Goal: Check status: Check status

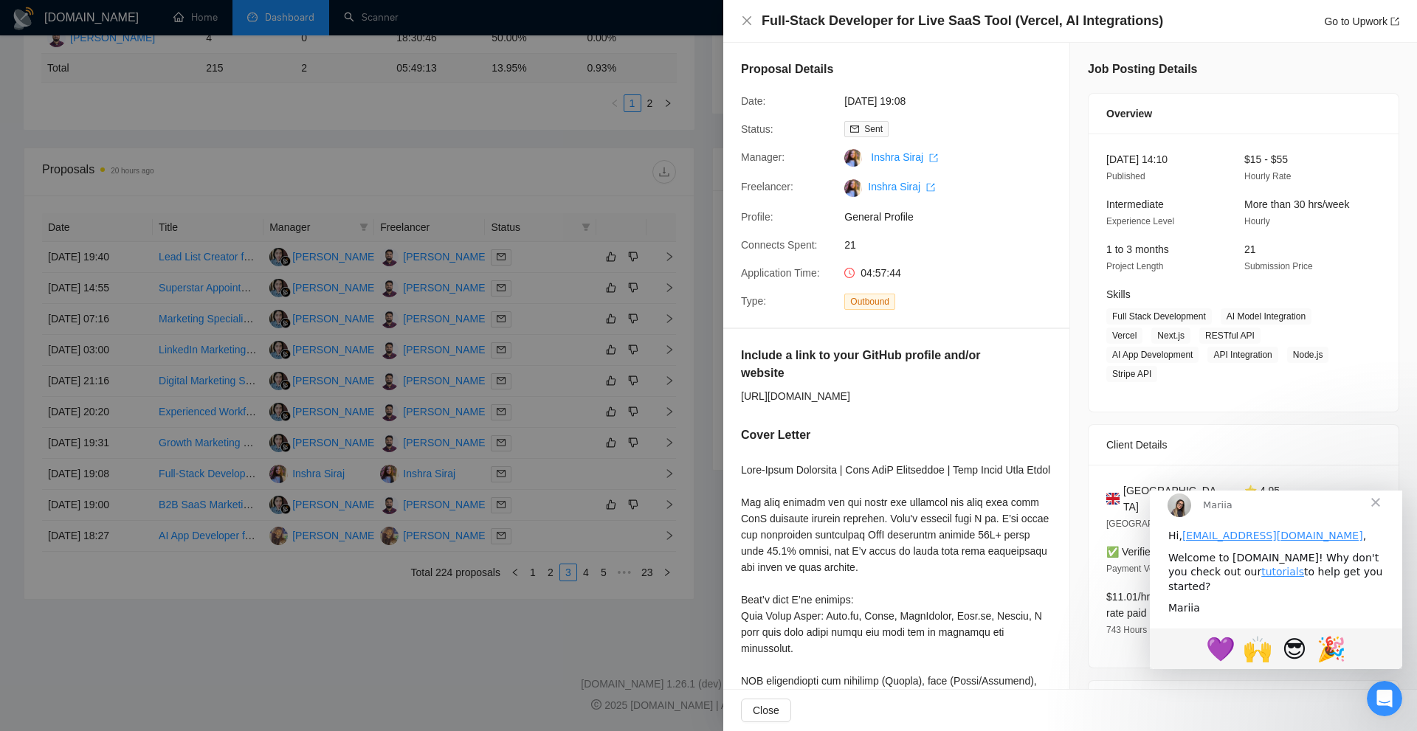
scroll to position [86, 0]
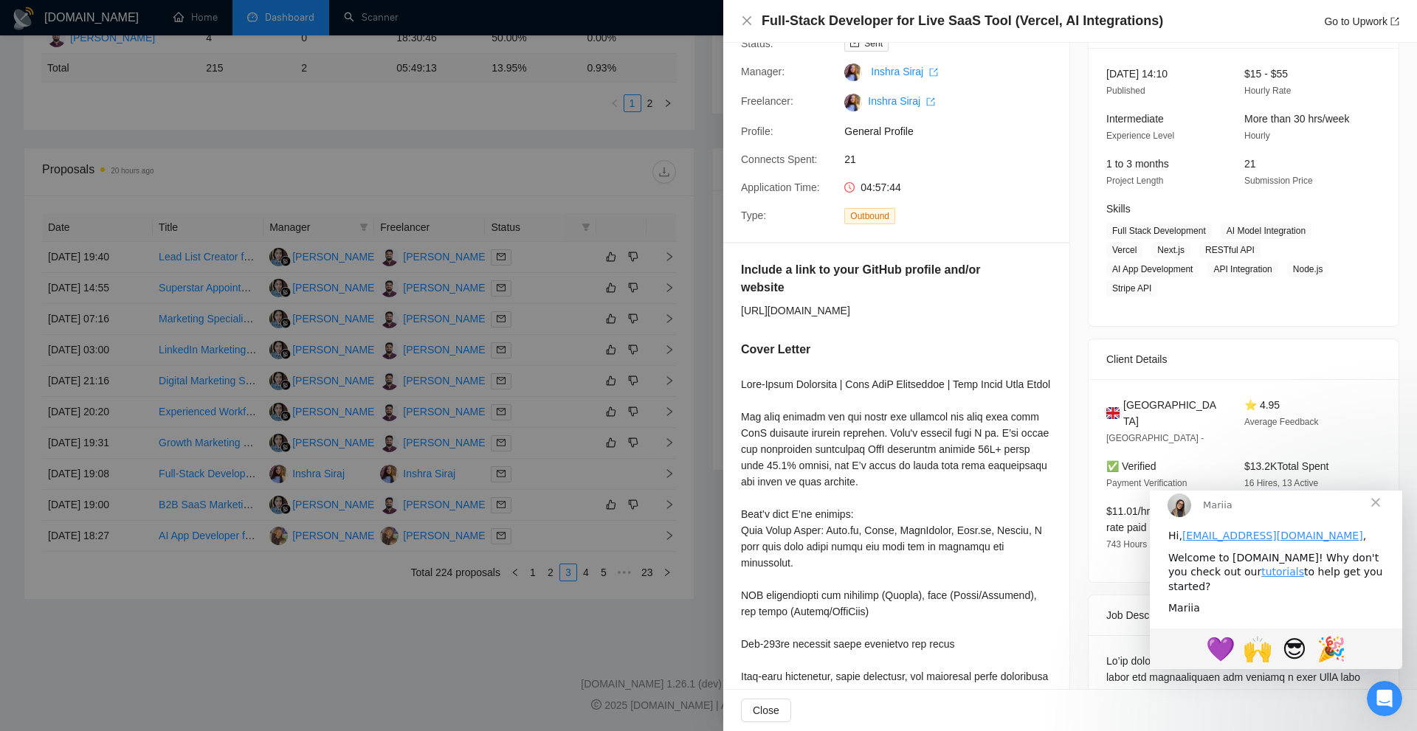
click at [277, 612] on div at bounding box center [708, 365] width 1417 height 731
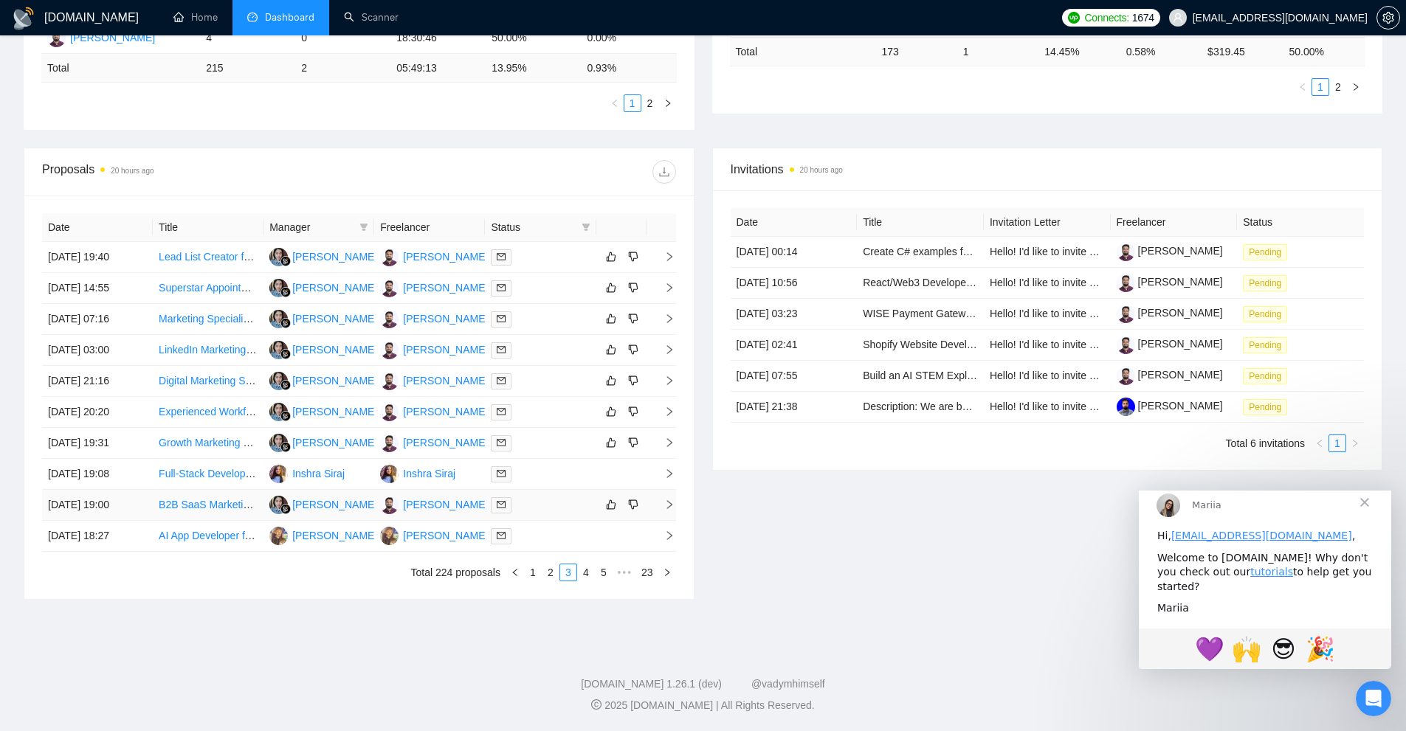
click at [669, 500] on icon "right" at bounding box center [669, 505] width 10 height 10
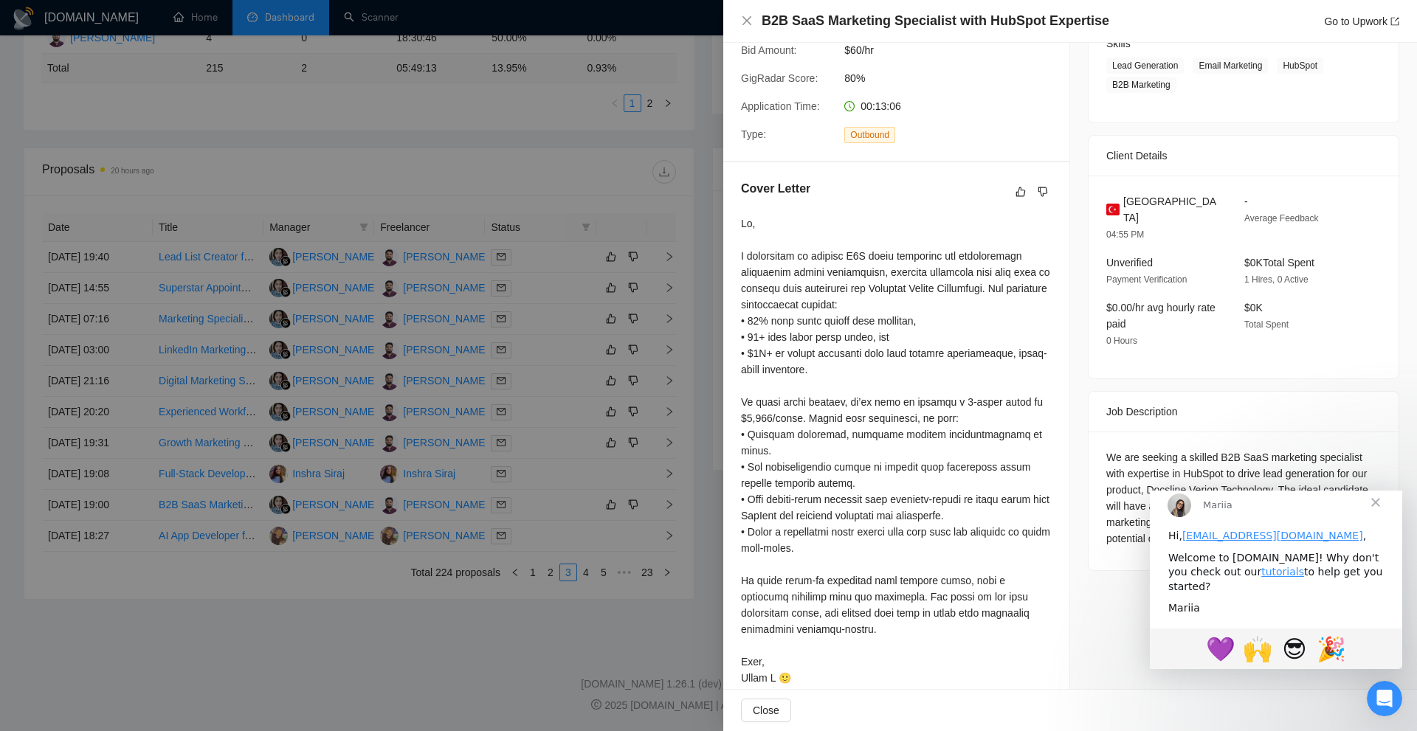
scroll to position [255, 0]
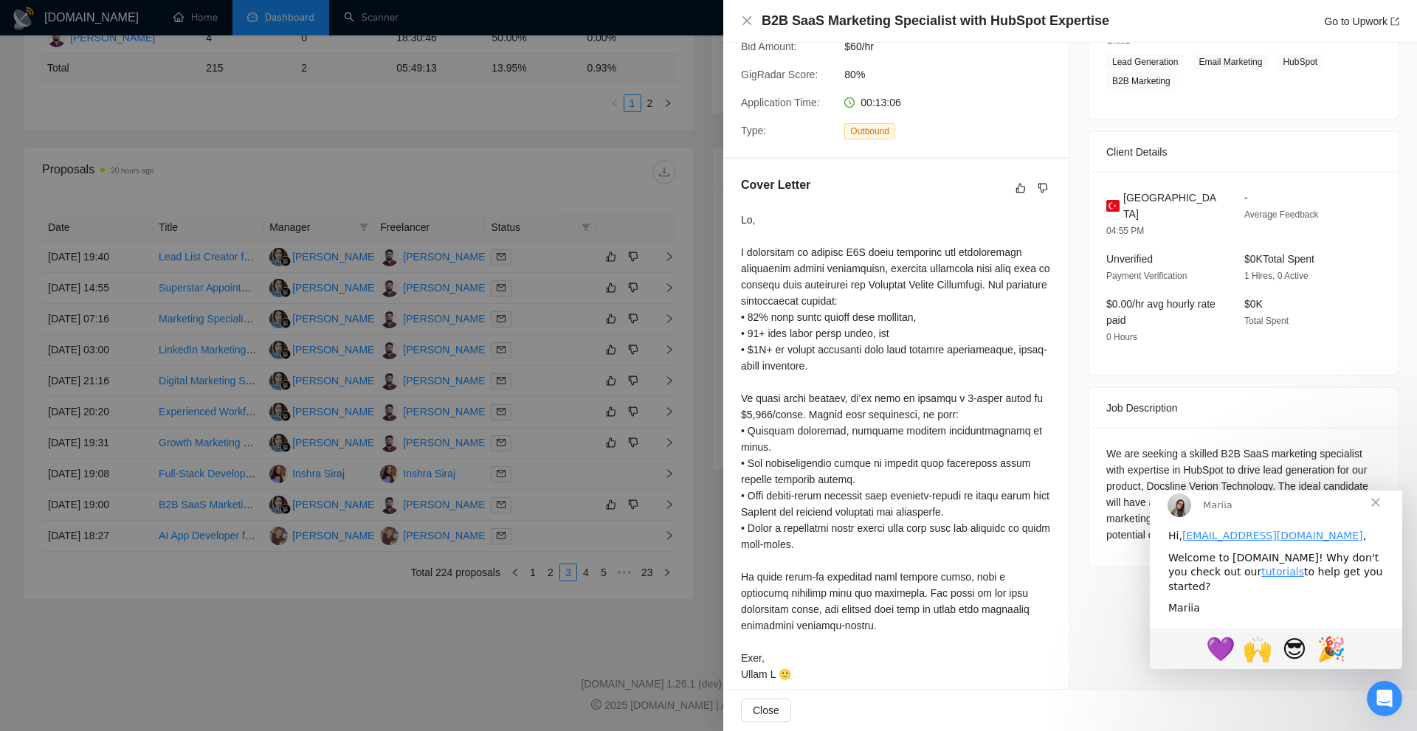
click at [687, 604] on div at bounding box center [708, 365] width 1417 height 731
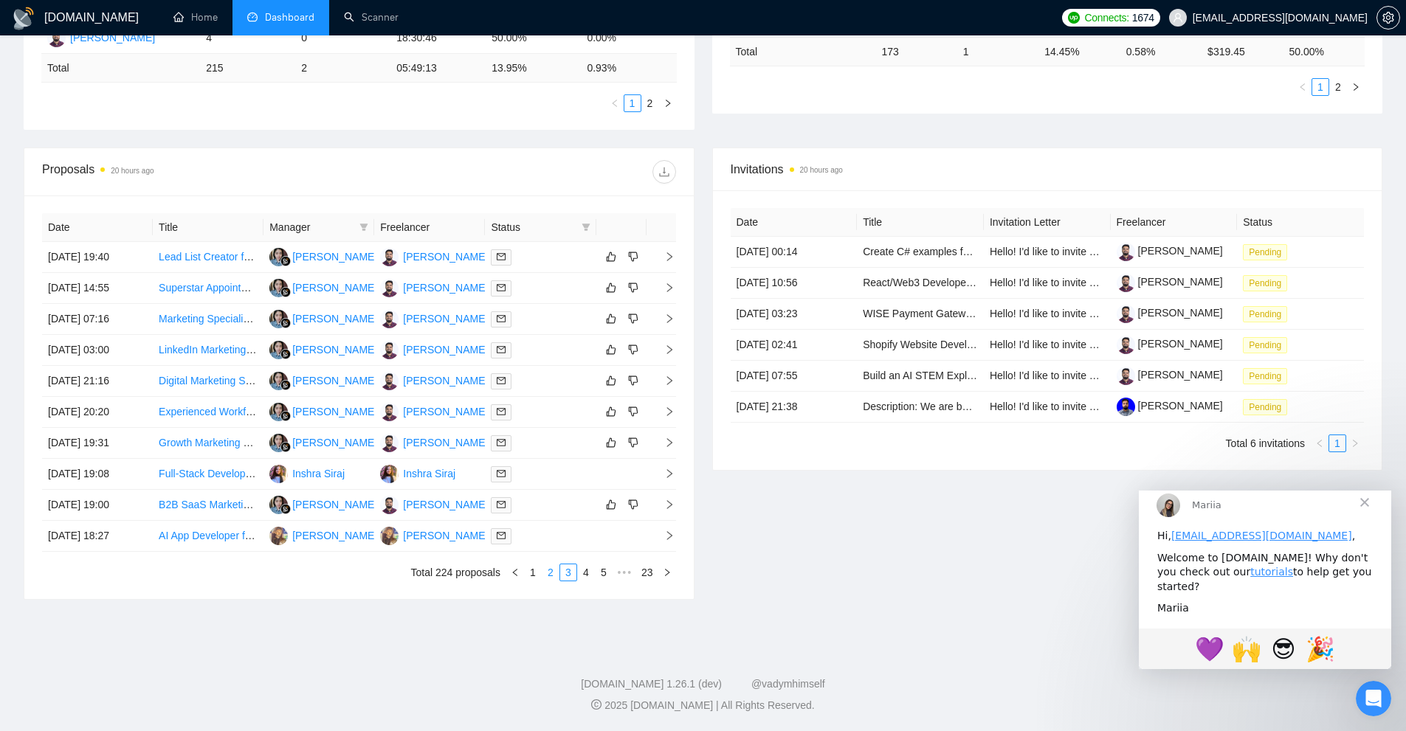
click at [547, 578] on link "2" at bounding box center [550, 572] width 16 height 16
click at [671, 314] on icon "right" at bounding box center [669, 319] width 10 height 10
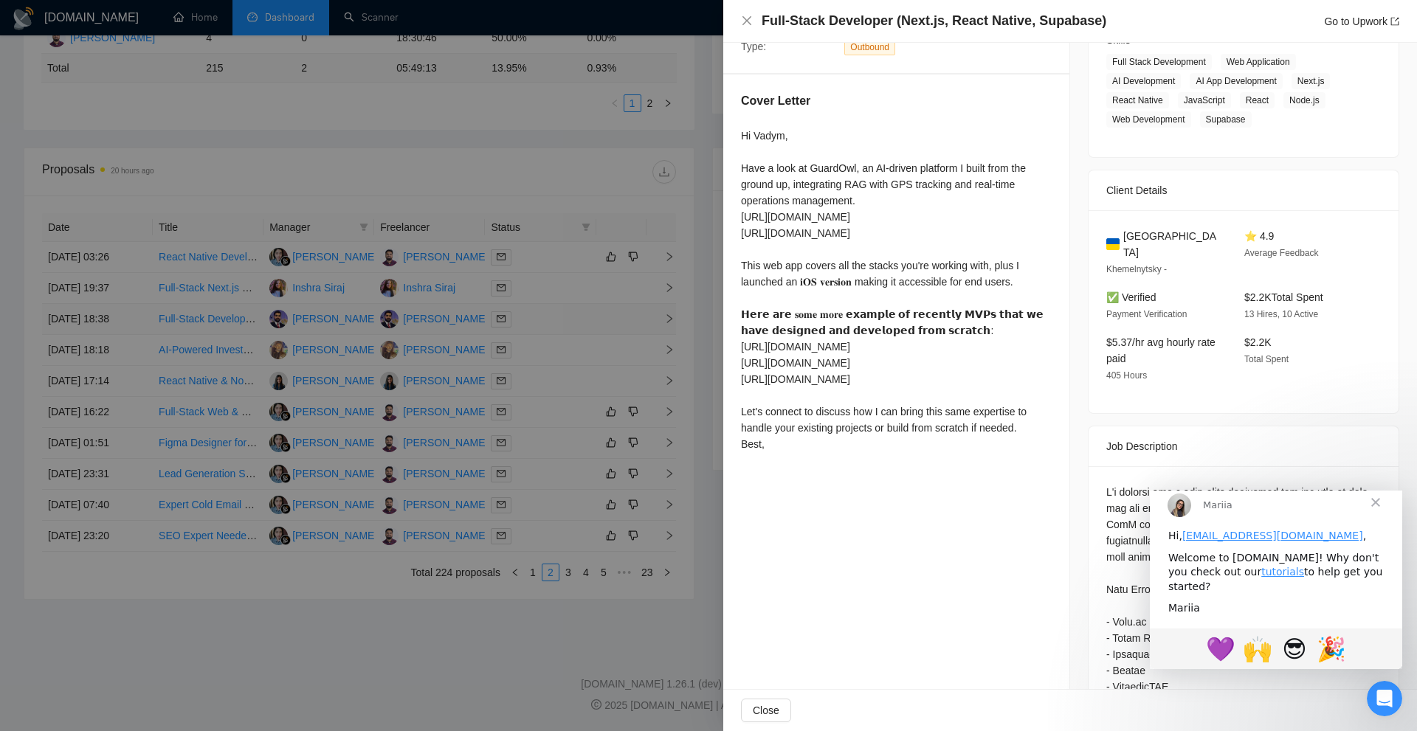
click at [671, 314] on div at bounding box center [708, 365] width 1417 height 731
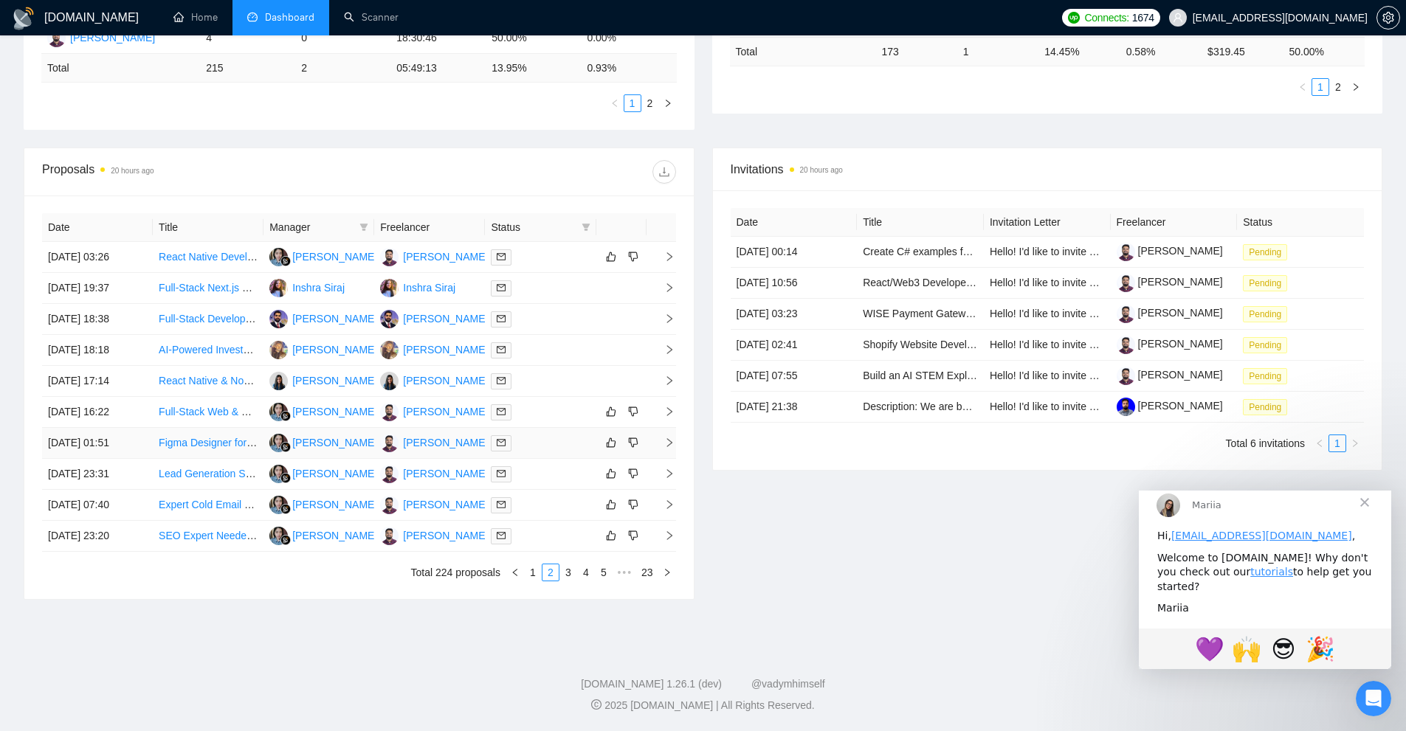
click at [674, 449] on td at bounding box center [661, 443] width 30 height 31
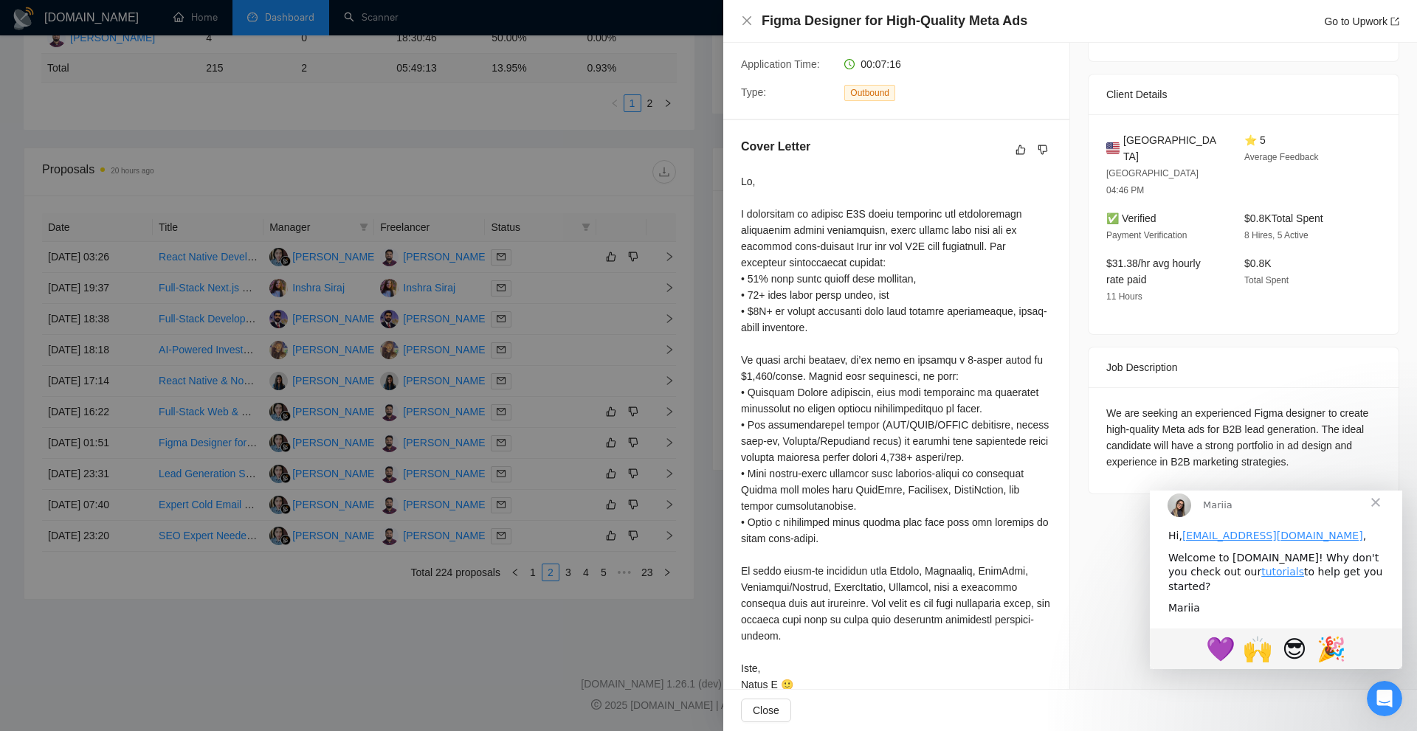
scroll to position [320, 0]
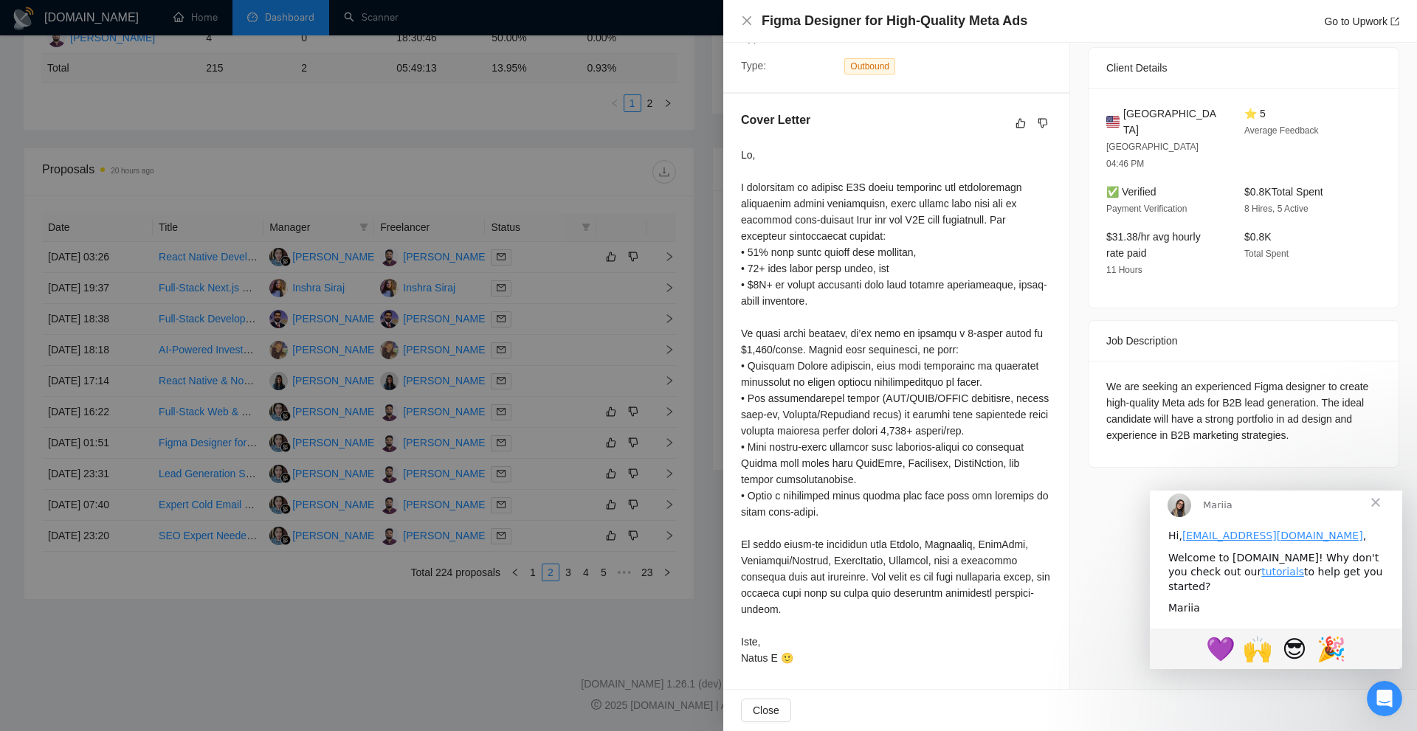
click at [666, 570] on div at bounding box center [708, 365] width 1417 height 731
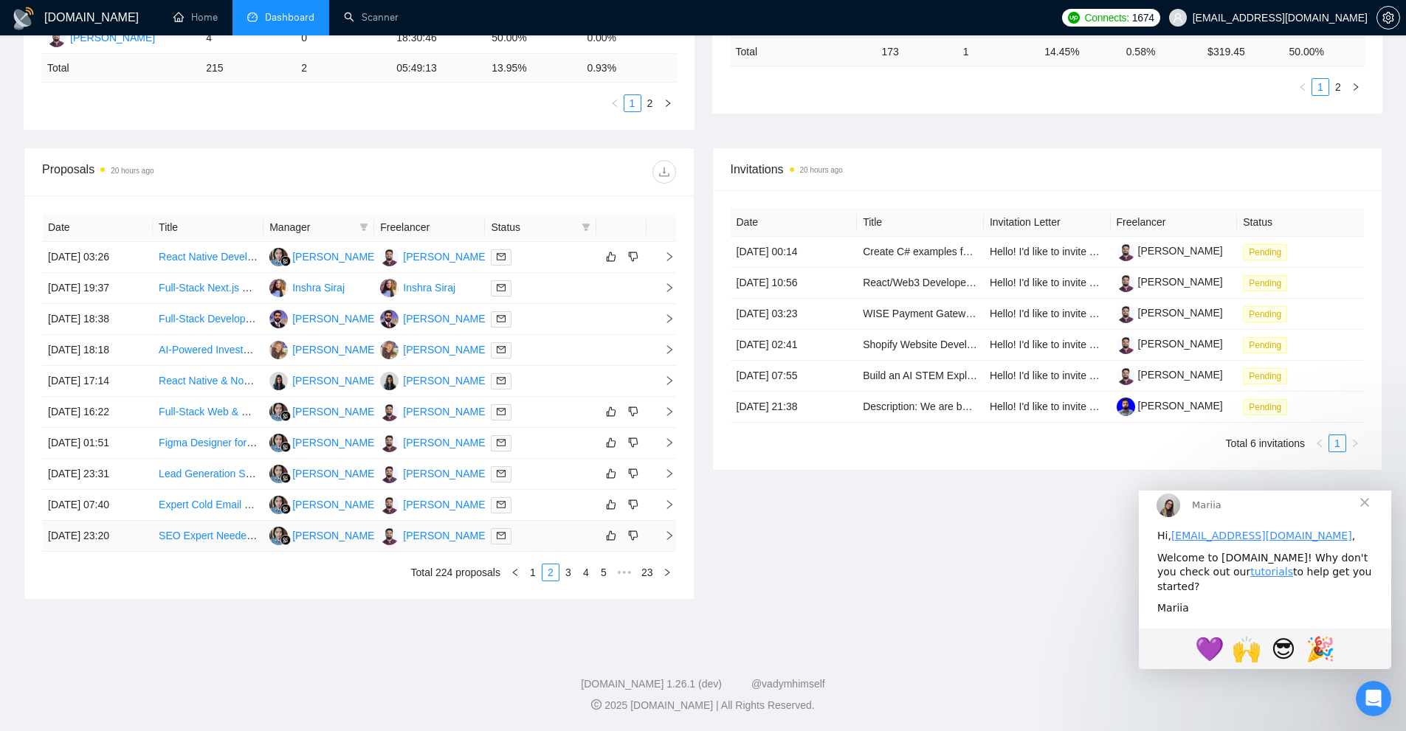
click at [674, 536] on icon "right" at bounding box center [669, 536] width 10 height 10
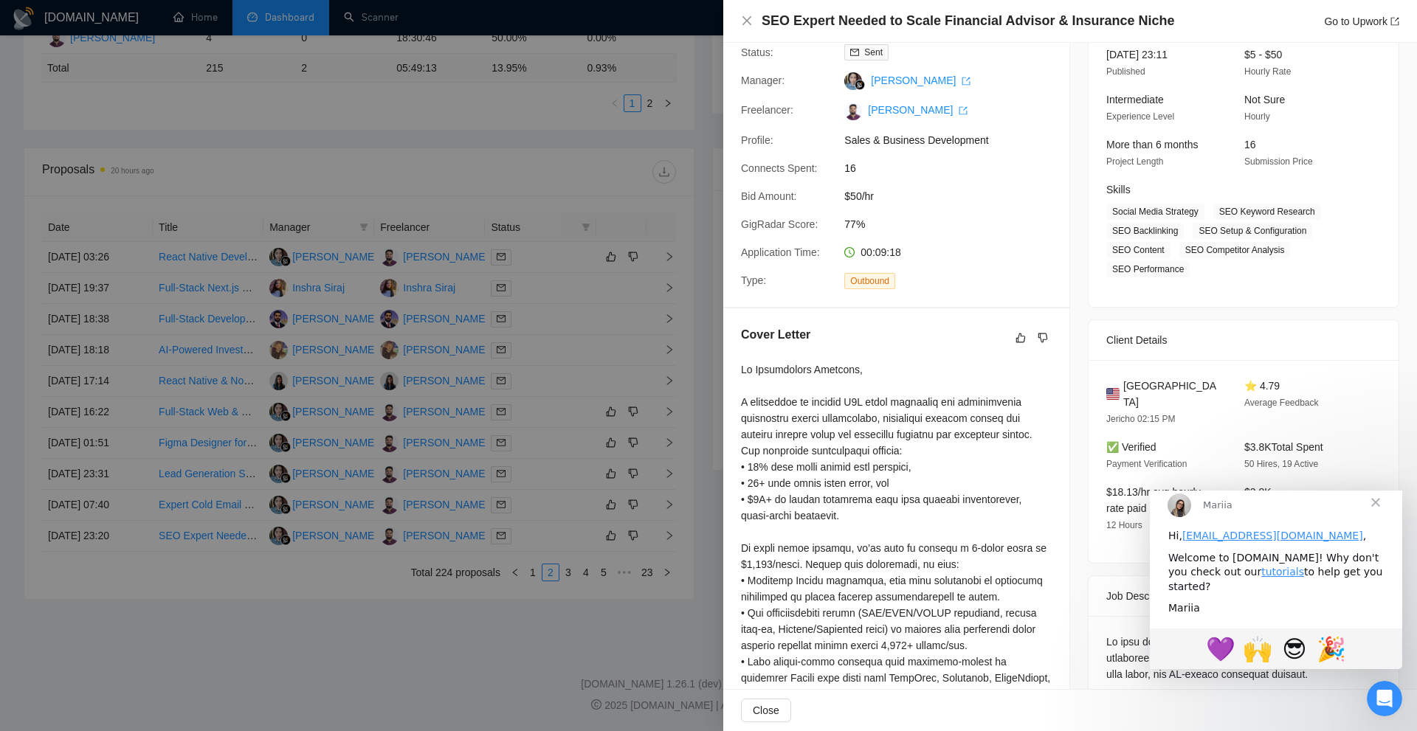
scroll to position [104, 0]
click at [696, 492] on div at bounding box center [708, 365] width 1417 height 731
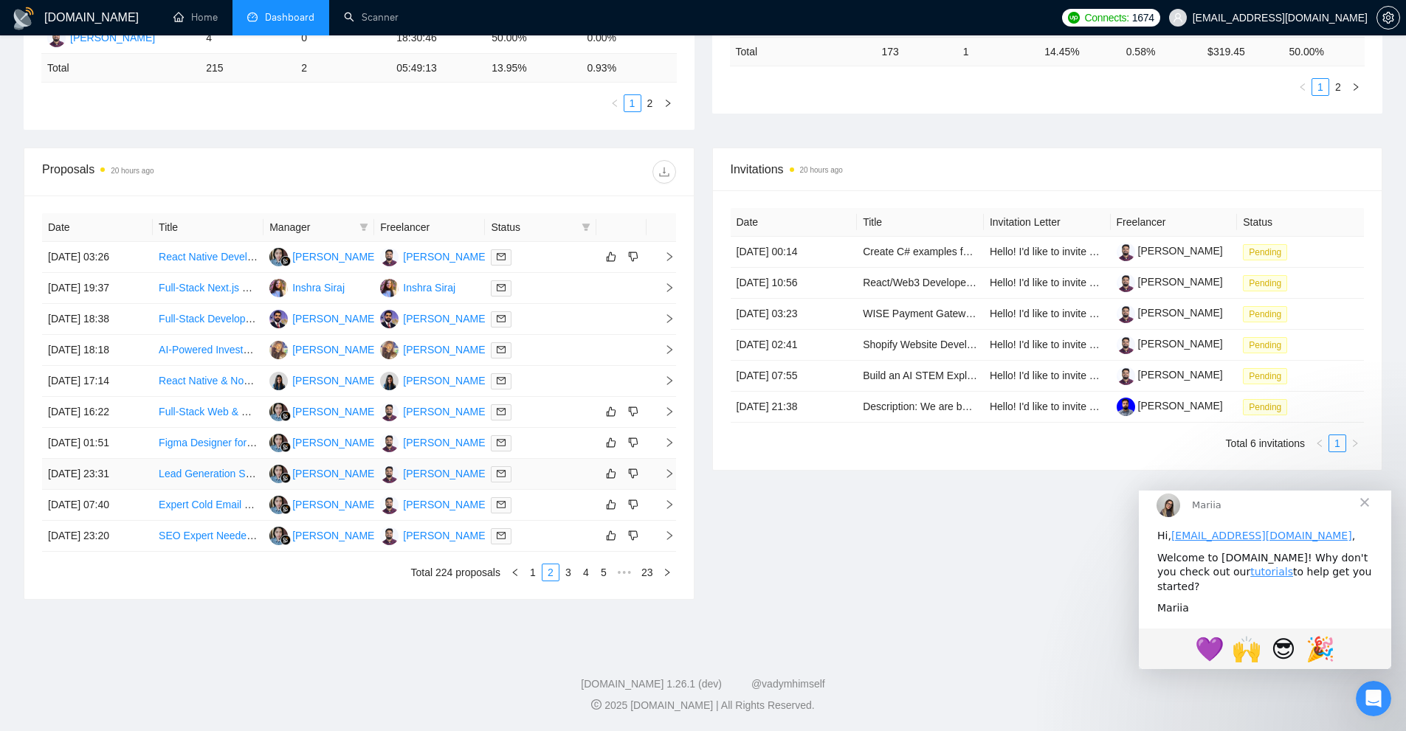
click at [665, 478] on icon "right" at bounding box center [669, 474] width 10 height 10
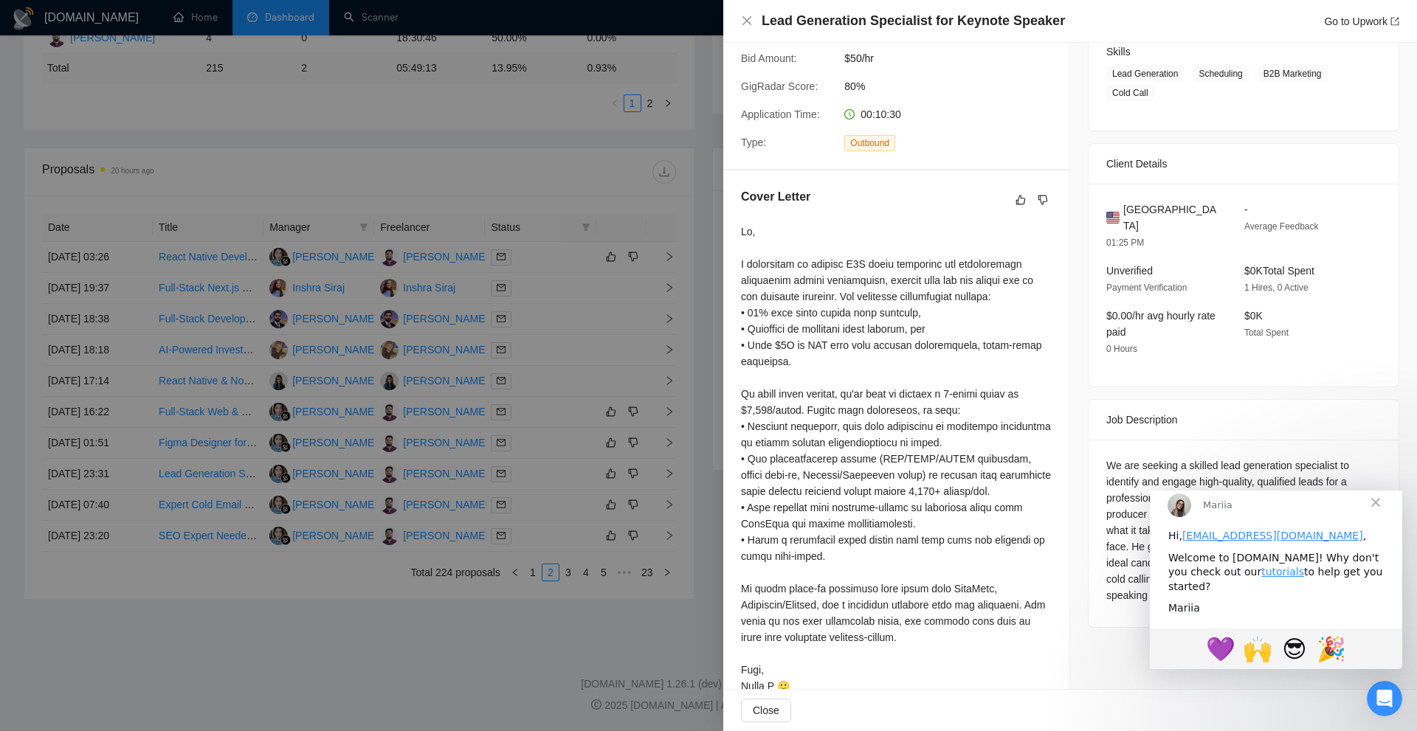
scroll to position [271, 0]
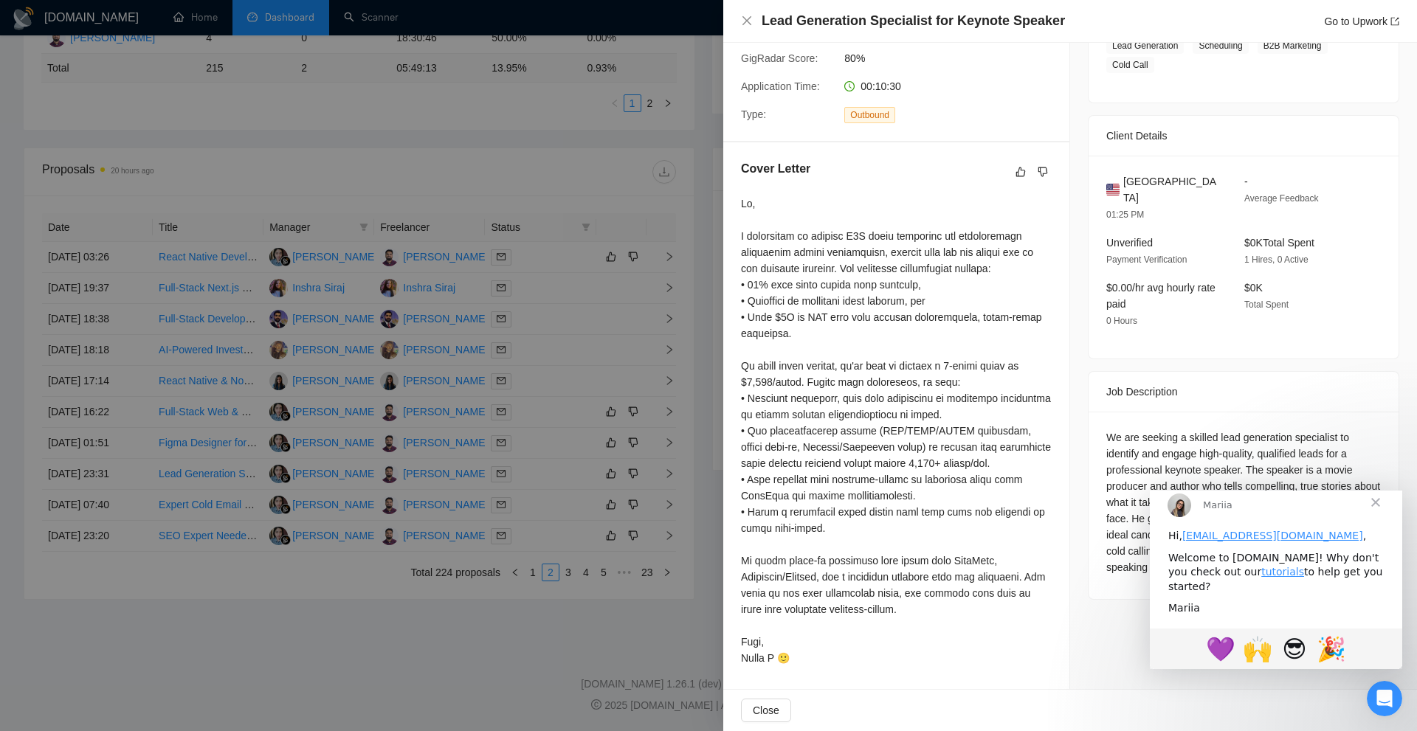
click at [575, 550] on div at bounding box center [708, 365] width 1417 height 731
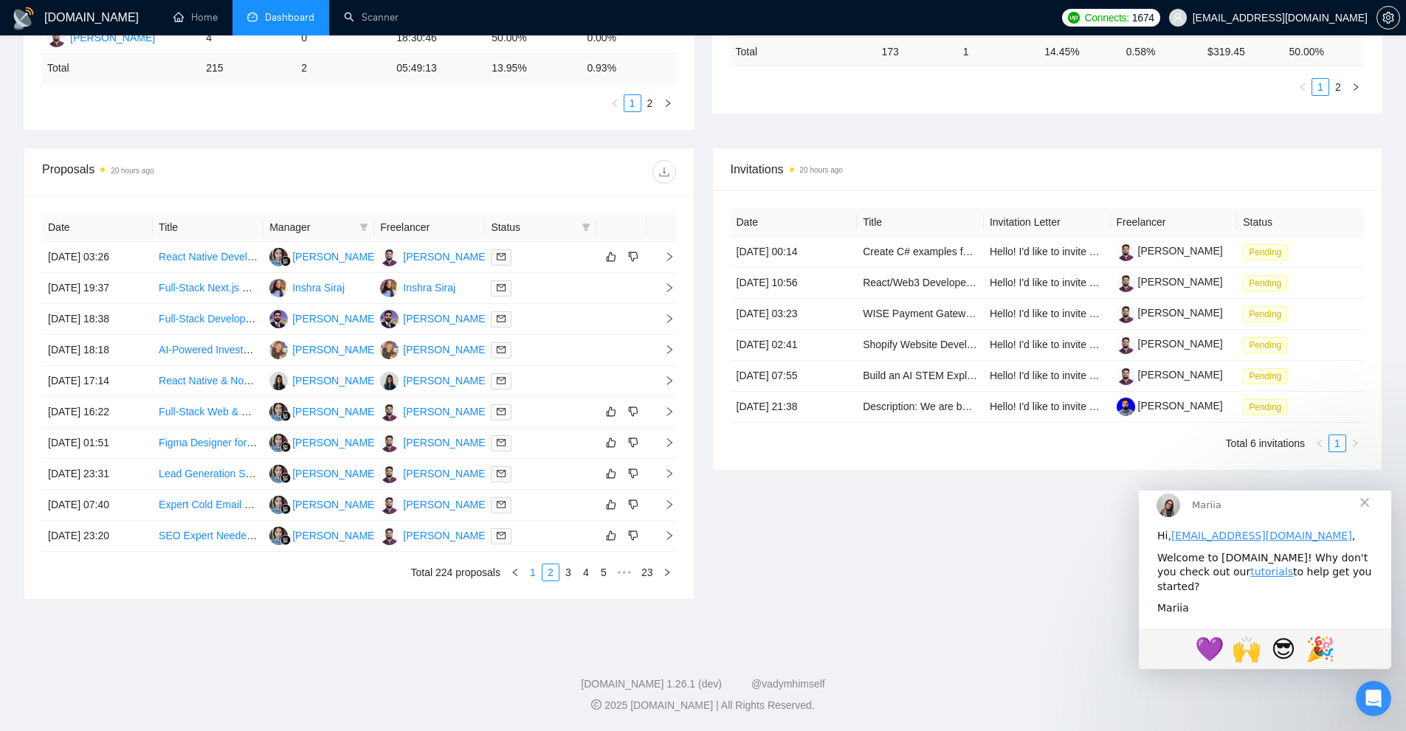
click at [531, 569] on link "1" at bounding box center [533, 572] width 16 height 16
click at [668, 260] on icon "right" at bounding box center [668, 256] width 5 height 9
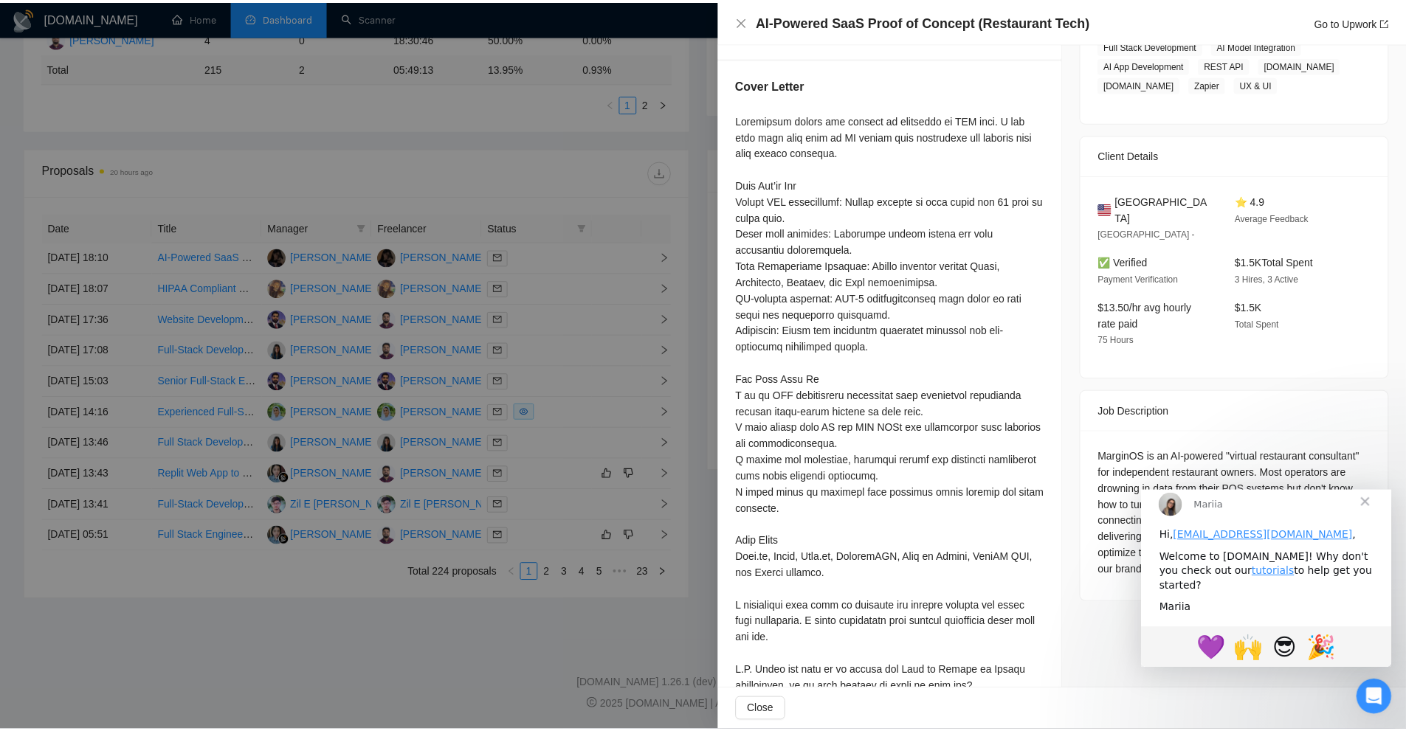
scroll to position [300, 0]
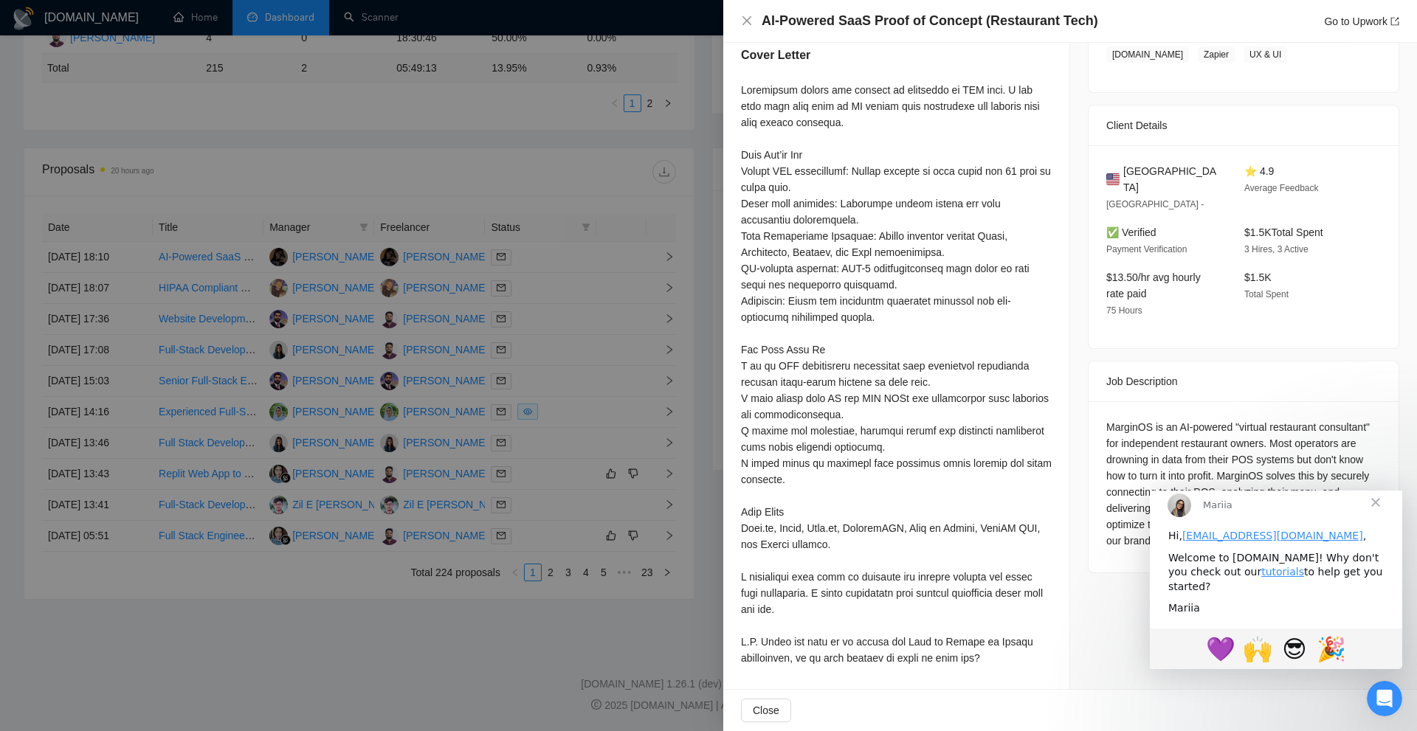
click at [639, 410] on div at bounding box center [708, 365] width 1417 height 731
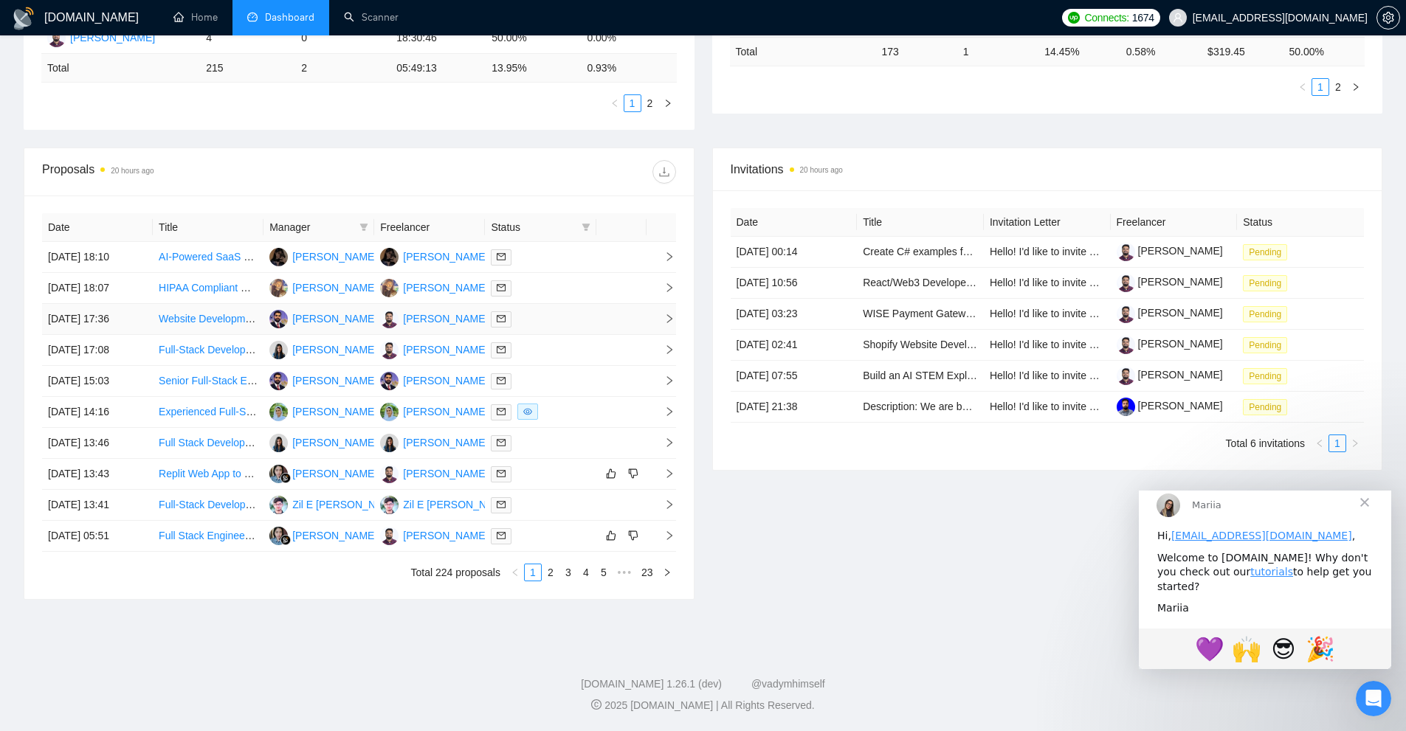
click at [667, 311] on td at bounding box center [661, 319] width 30 height 31
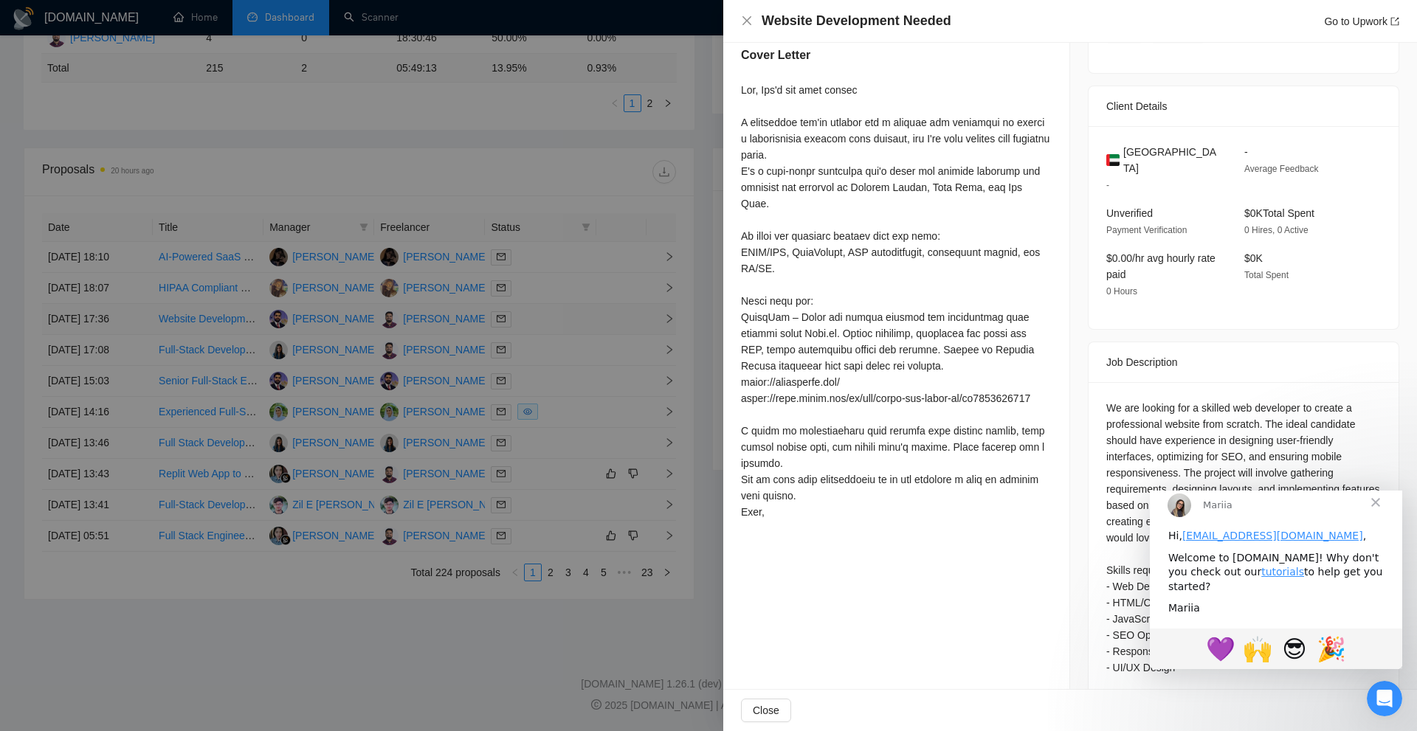
click at [667, 311] on div at bounding box center [708, 365] width 1417 height 731
